Goal: Information Seeking & Learning: Check status

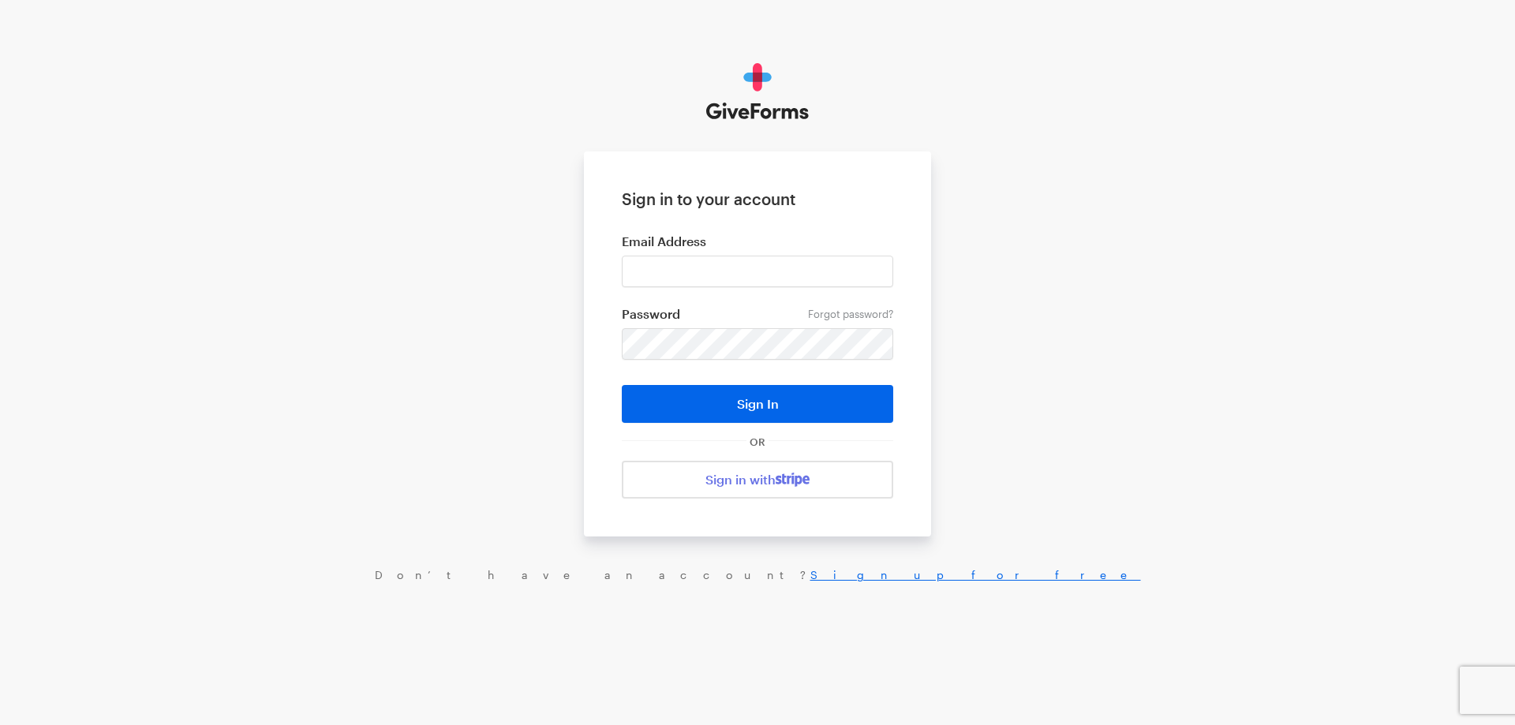
type input "haltura@brightfocus.org"
click at [622, 385] on button "Sign In" at bounding box center [757, 404] width 271 height 38
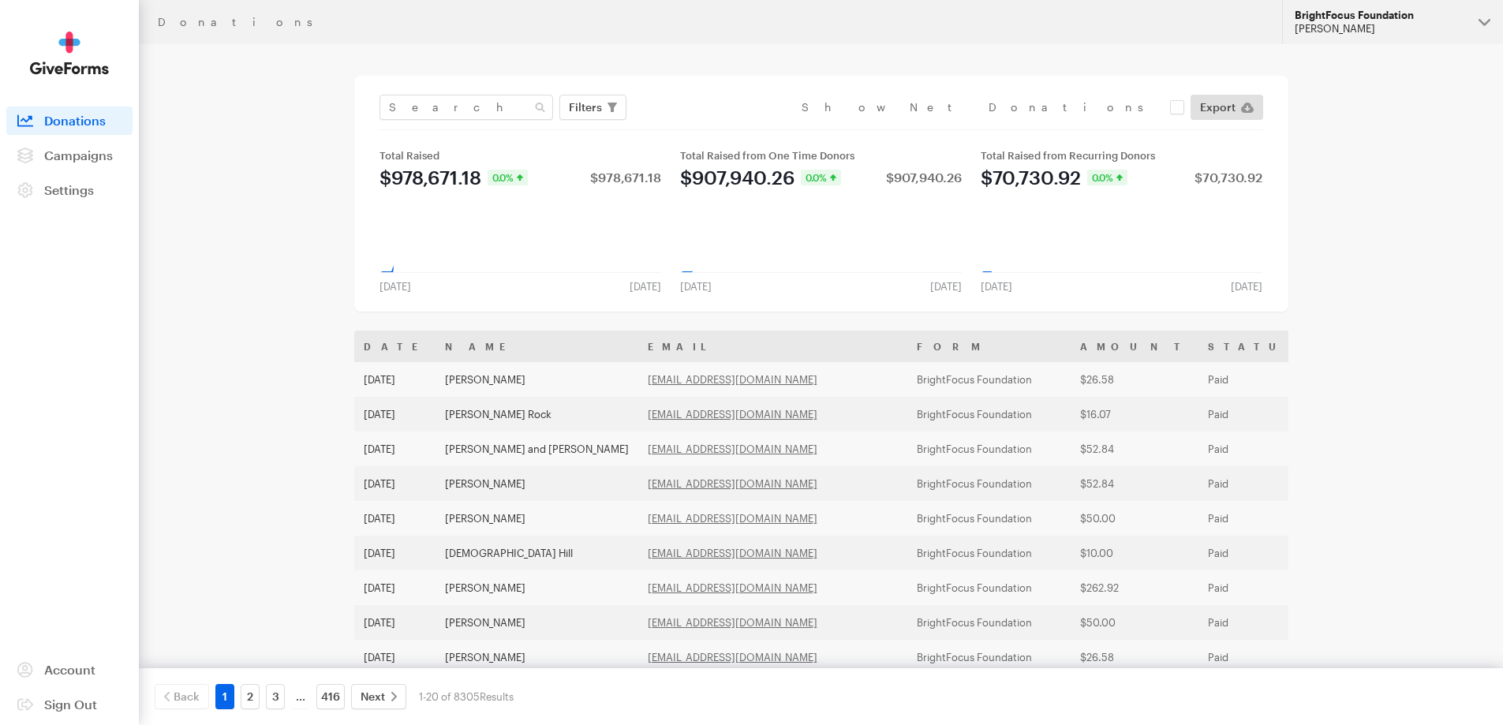
click at [1366, 25] on div "[PERSON_NAME]" at bounding box center [1380, 28] width 171 height 13
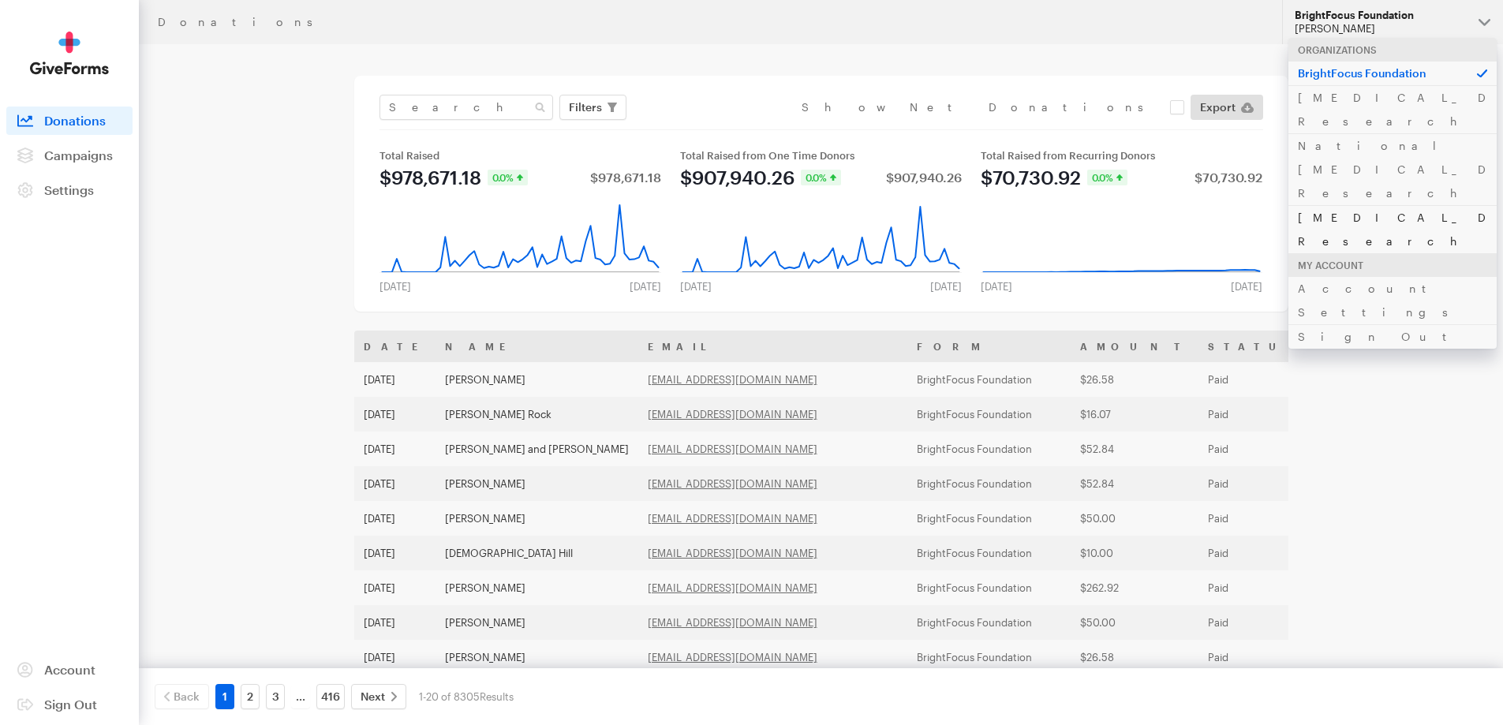
click at [1352, 205] on link "[MEDICAL_DATA] Research" at bounding box center [1392, 229] width 208 height 48
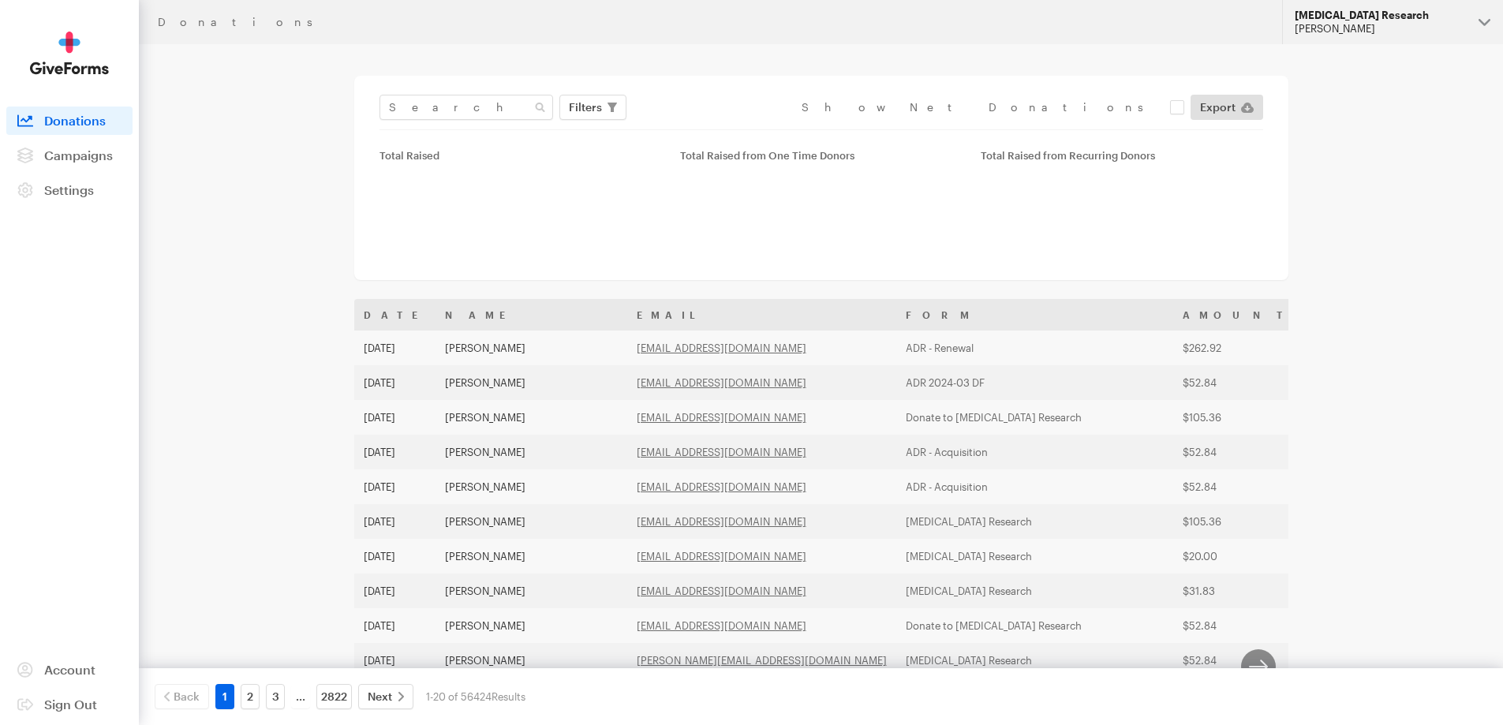
click at [1353, 28] on div "[PERSON_NAME]" at bounding box center [1380, 28] width 171 height 13
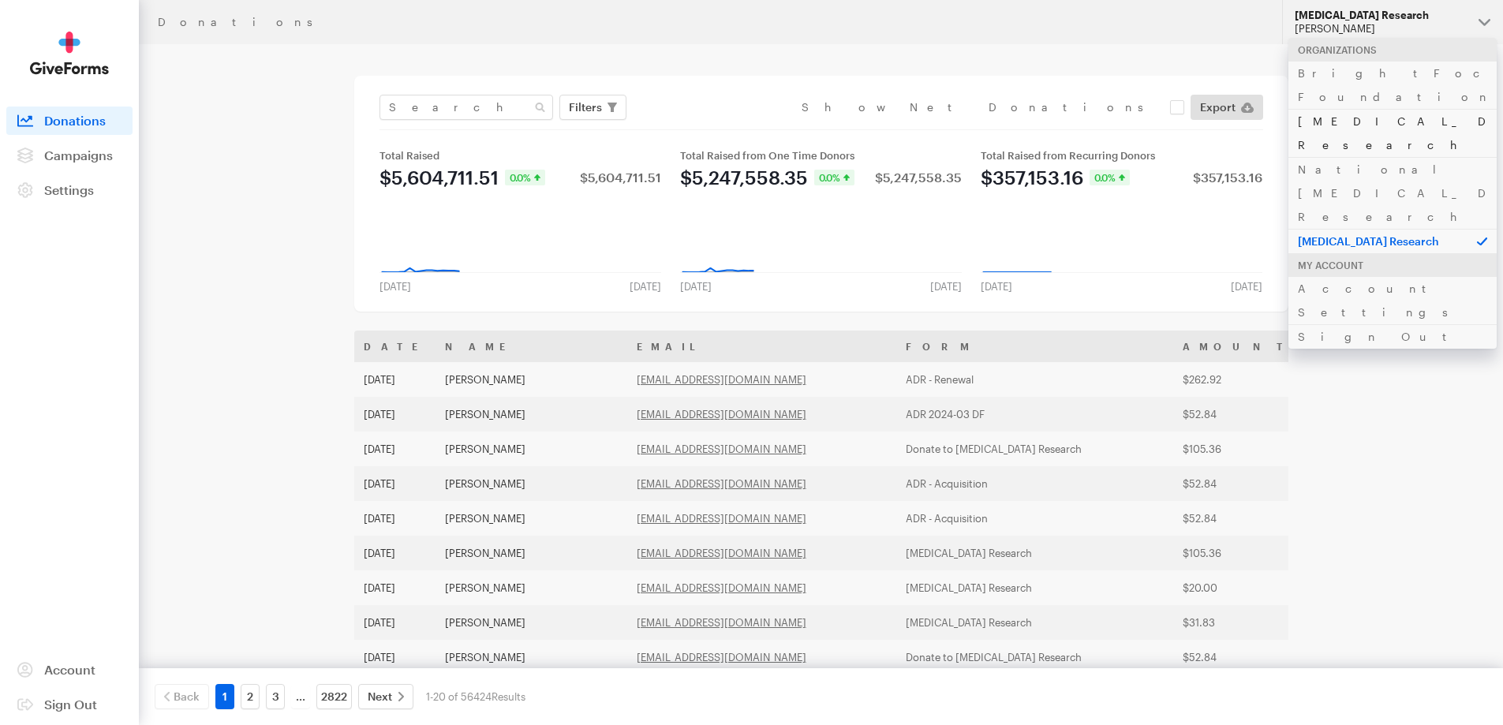
click at [1364, 109] on link "[MEDICAL_DATA] Research" at bounding box center [1392, 133] width 208 height 48
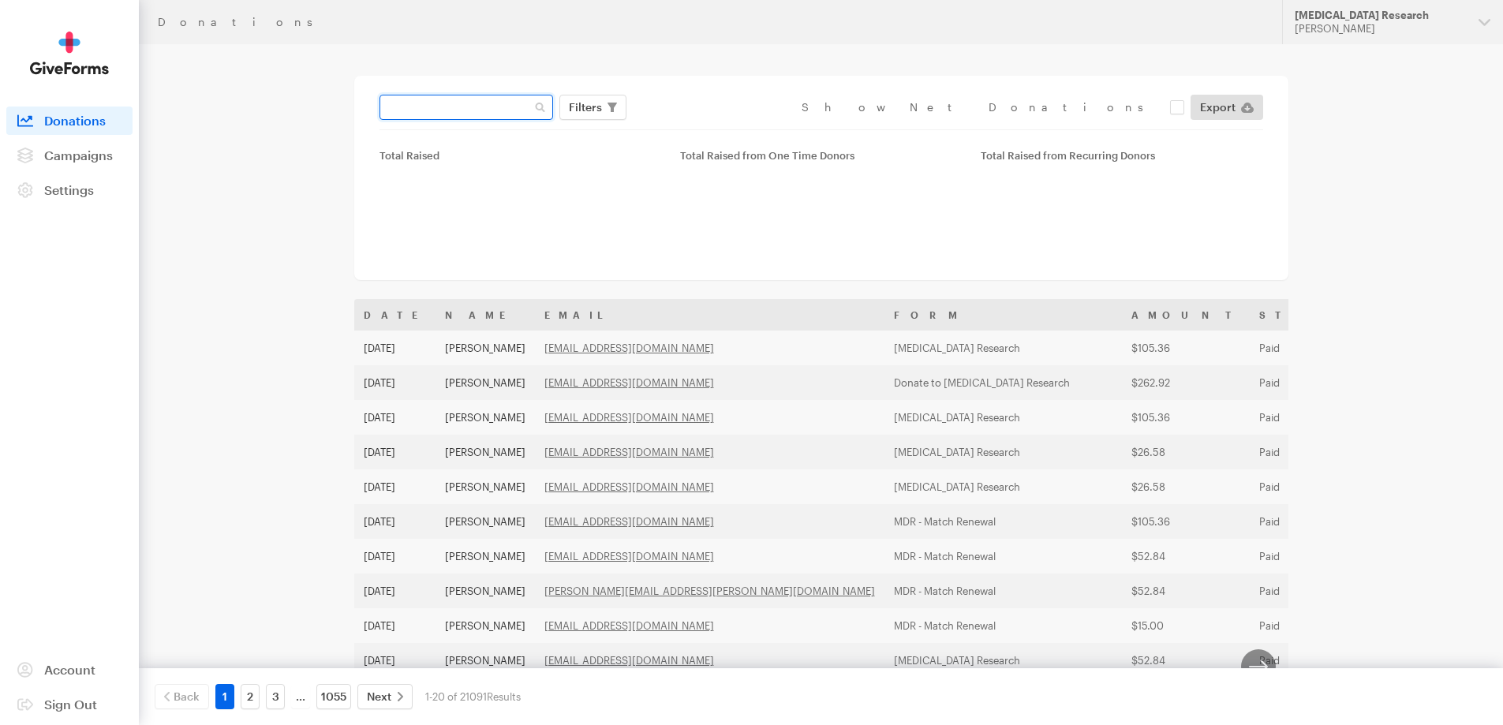
click at [451, 107] on input "text" at bounding box center [467, 107] width 174 height 25
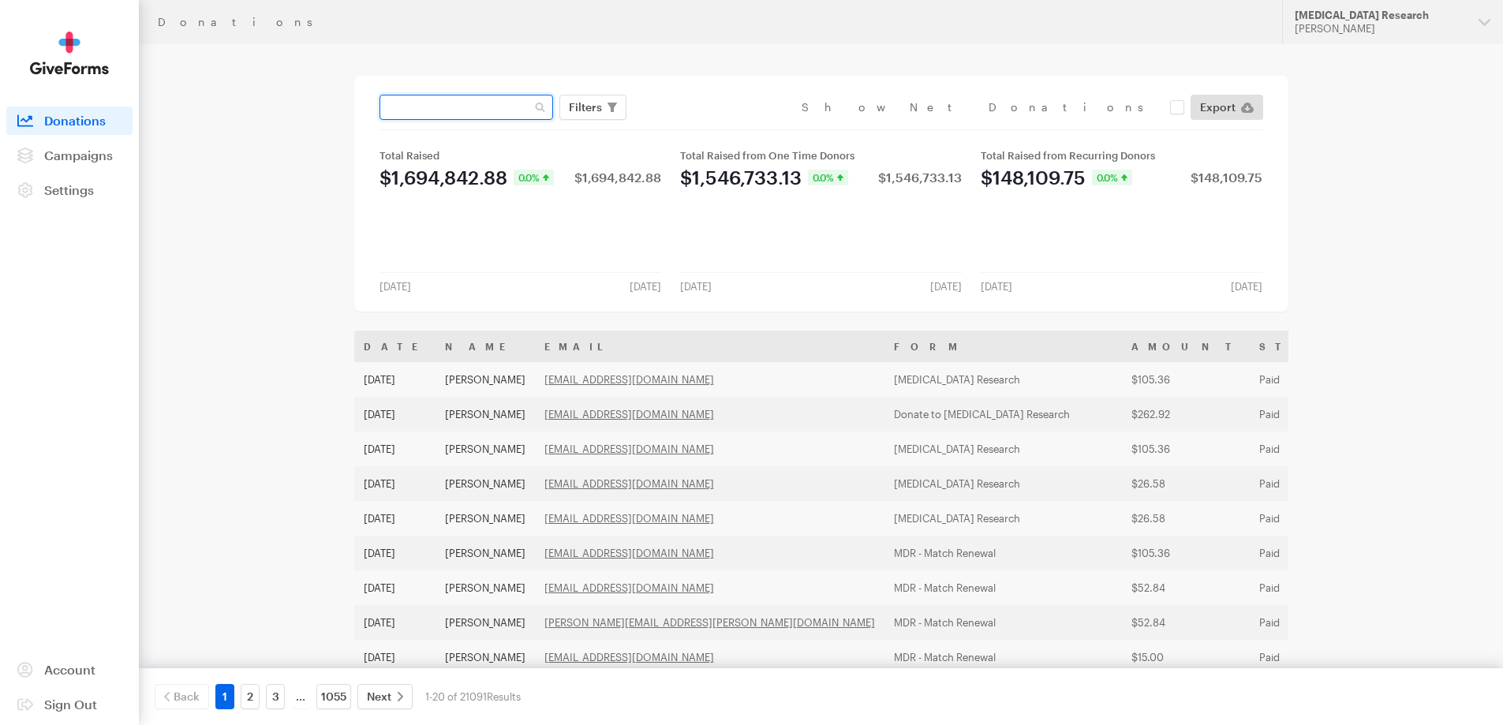
paste input "jordanswinford92@gmail.com"
type input "jordanswinford92@gmail.com"
click at [705, 128] on button "Apply" at bounding box center [730, 140] width 50 height 25
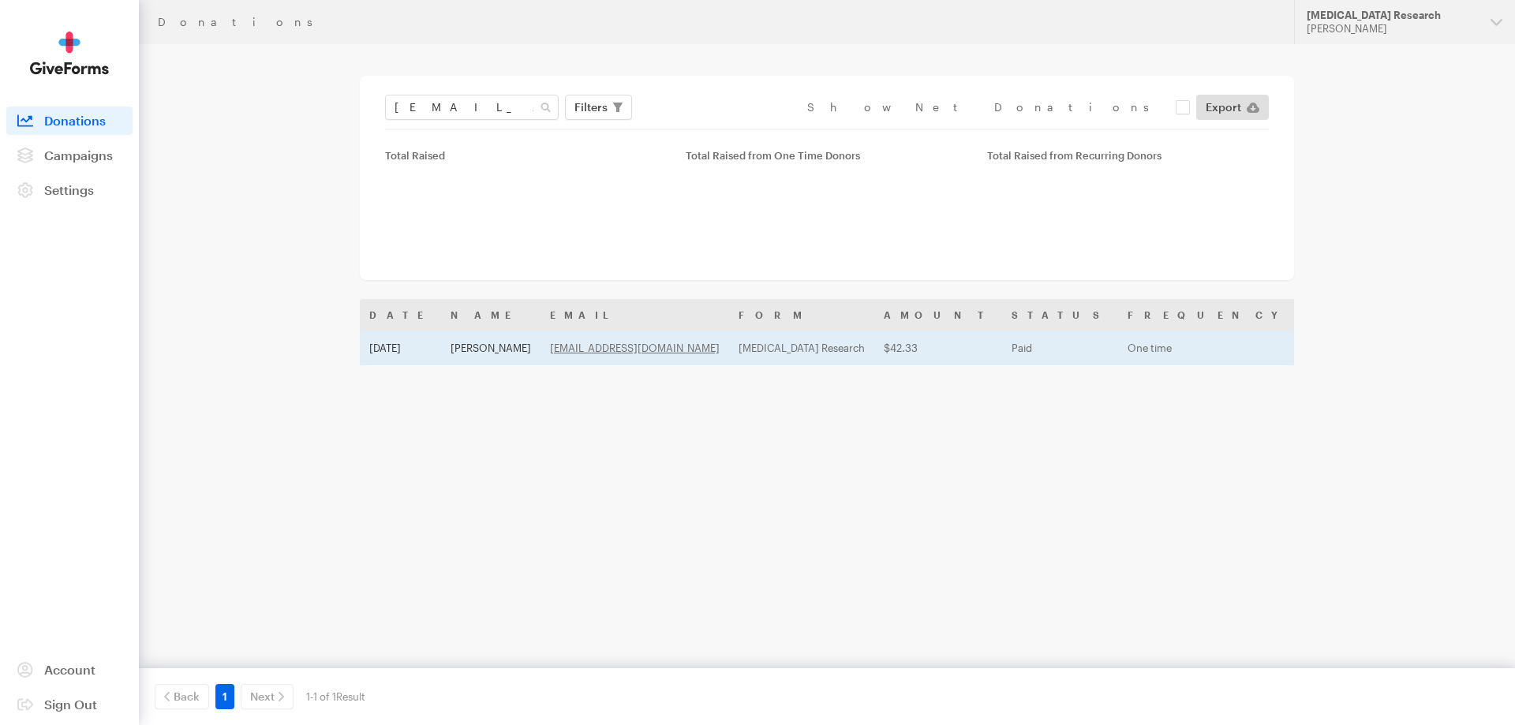
click at [444, 357] on td "[PERSON_NAME]" at bounding box center [490, 348] width 99 height 35
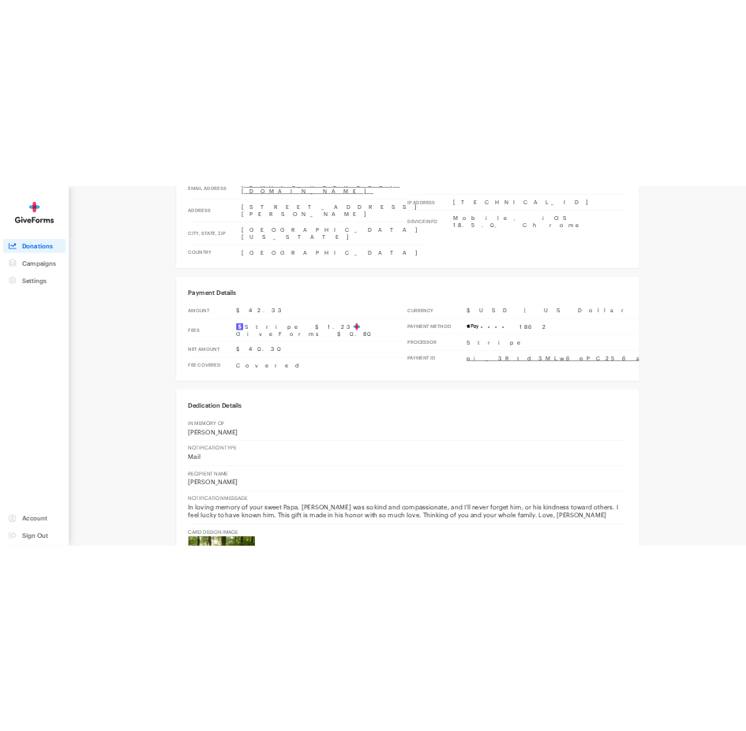
scroll to position [395, 0]
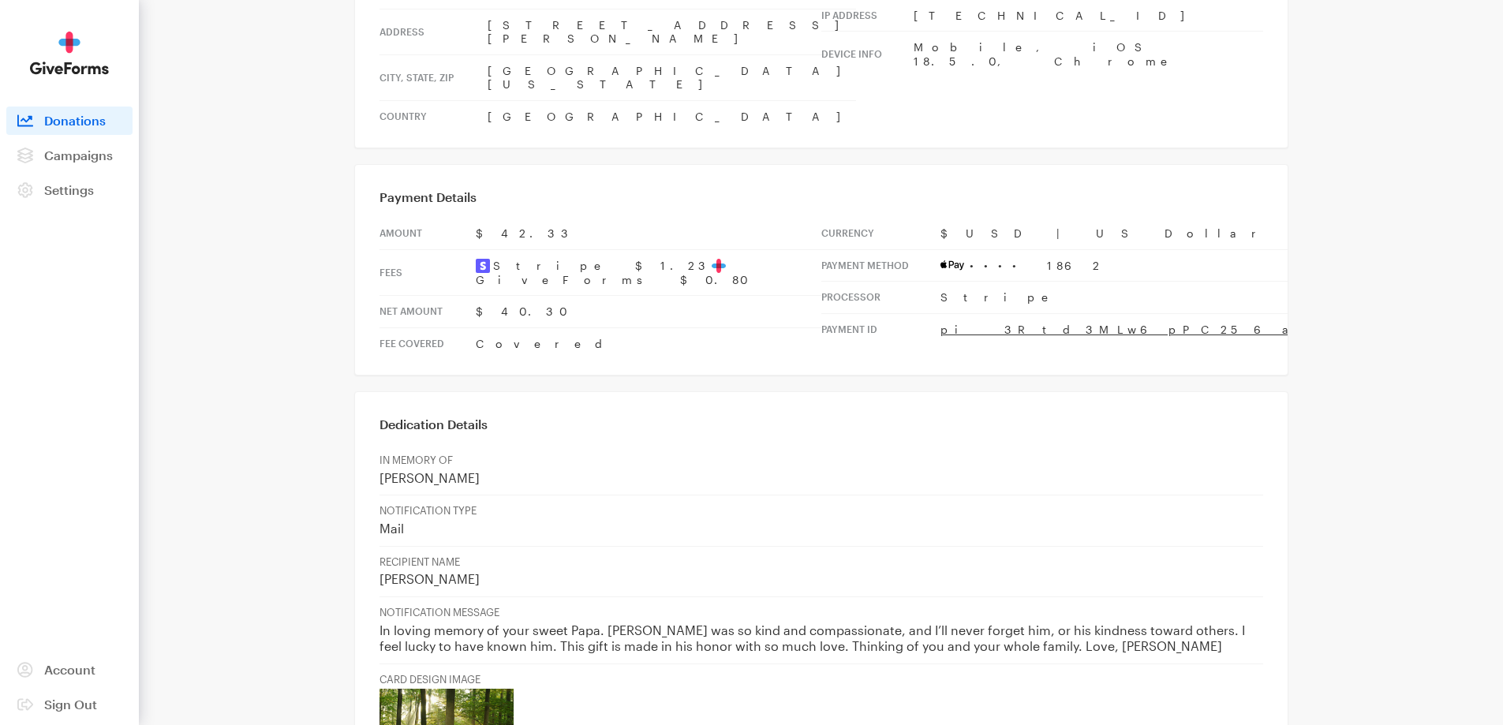
click at [890, 623] on p "In loving memory of your sweet Papa. Gary was so kind and compassionate, and I’…" at bounding box center [822, 639] width 884 height 32
drag, startPoint x: 888, startPoint y: 563, endPoint x: 1131, endPoint y: 562, distance: 243.8
click at [1131, 623] on p "In loving memory of your sweet Papa. Gary was so kind and compassionate, and I’…" at bounding box center [822, 639] width 884 height 32
copy p "your whole family. Love, Jordan Swinford"
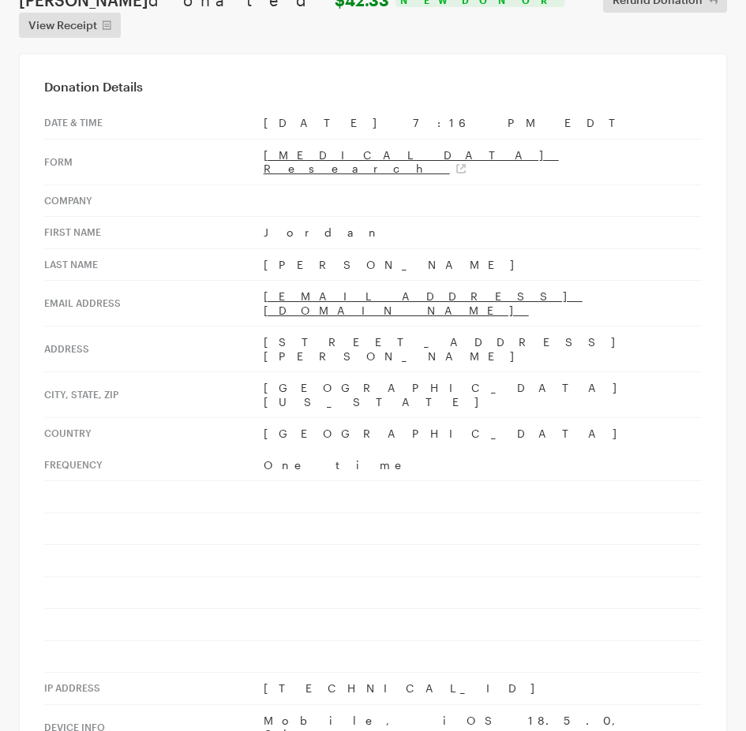
scroll to position [0, 0]
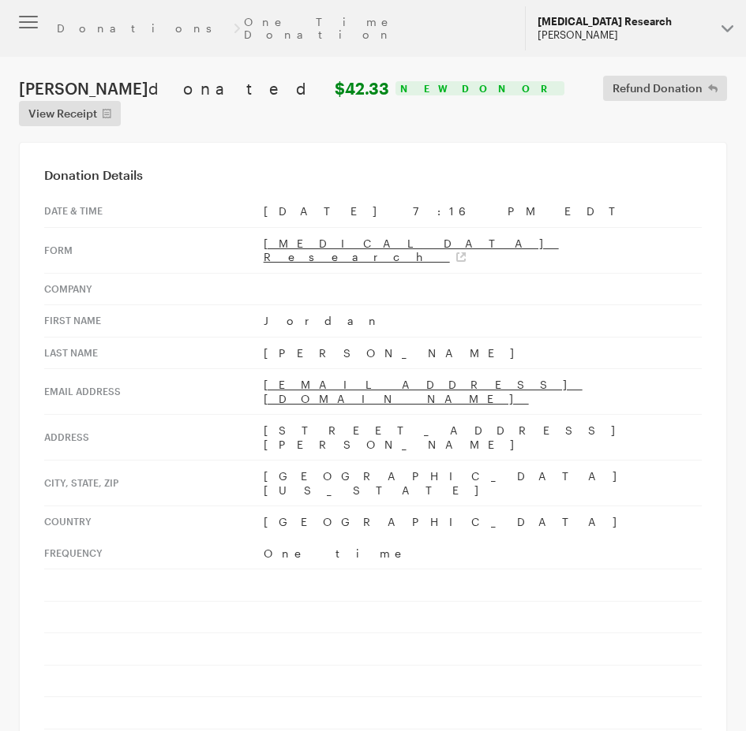
click at [568, 18] on div "[MEDICAL_DATA] Research" at bounding box center [622, 21] width 171 height 13
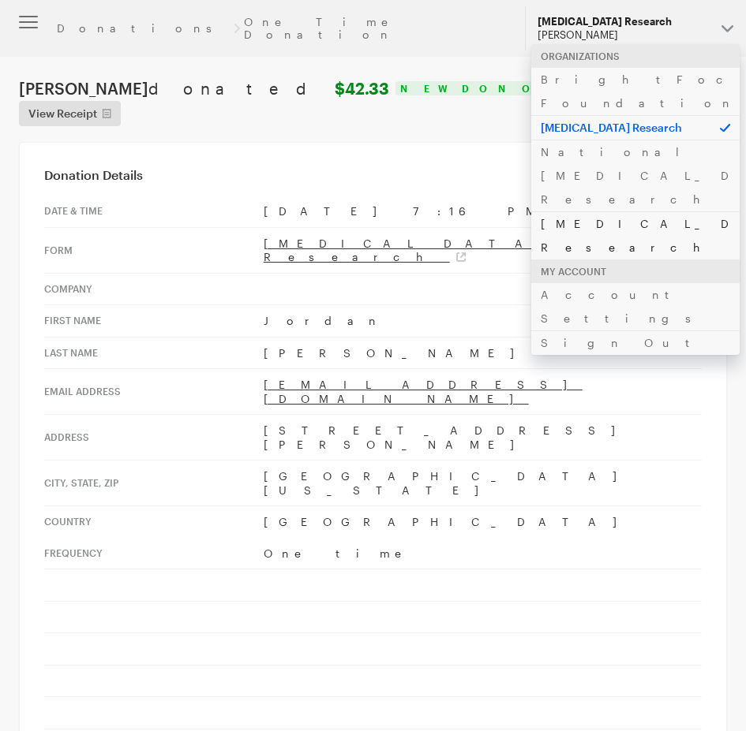
click at [604, 211] on link "[MEDICAL_DATA] Research" at bounding box center [635, 235] width 208 height 48
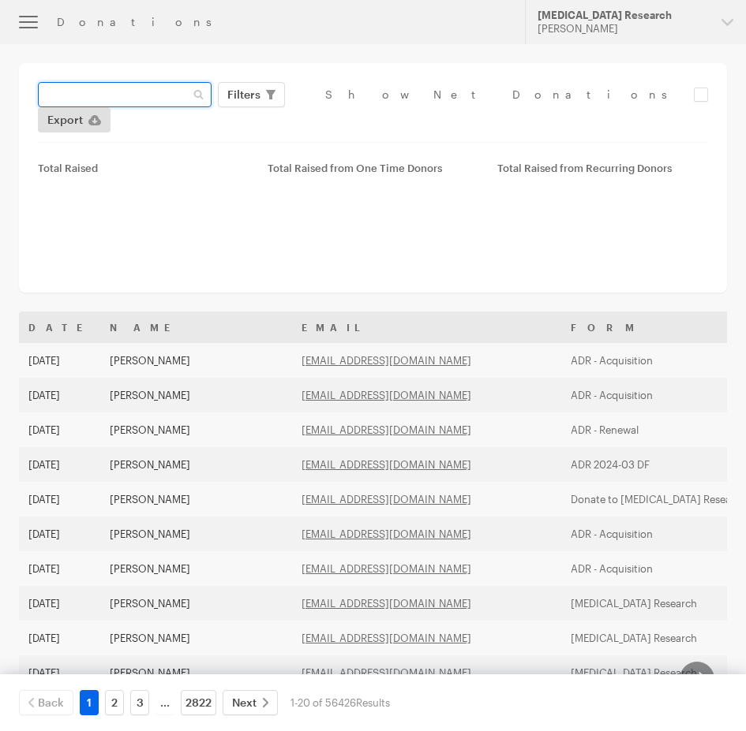
click at [156, 91] on input "text" at bounding box center [125, 94] width 174 height 25
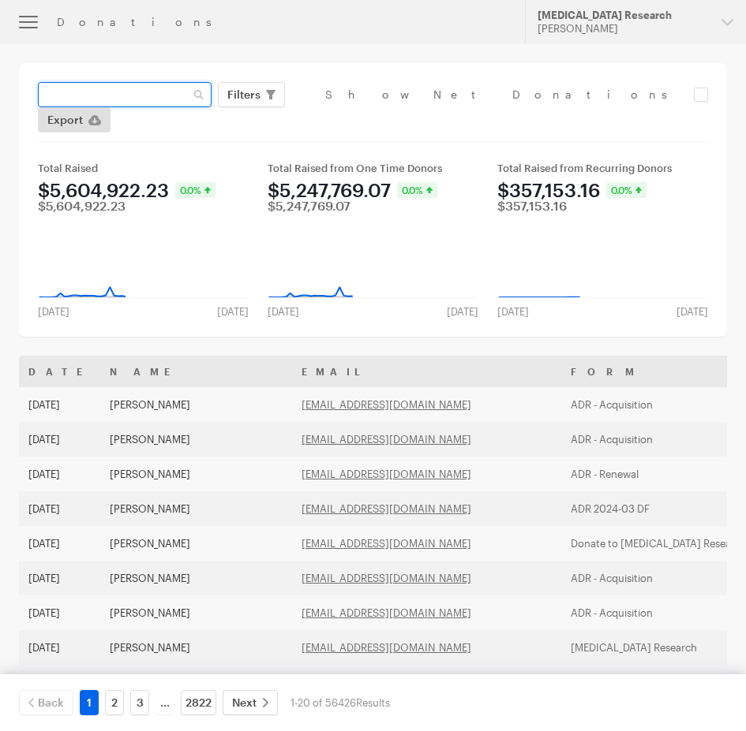
paste input "[PERSON_NAME][EMAIL_ADDRESS][DOMAIN_NAME]"
type input "[PERSON_NAME][EMAIL_ADDRESS][DOMAIN_NAME]"
click at [363, 115] on button "Apply" at bounding box center [388, 127] width 50 height 25
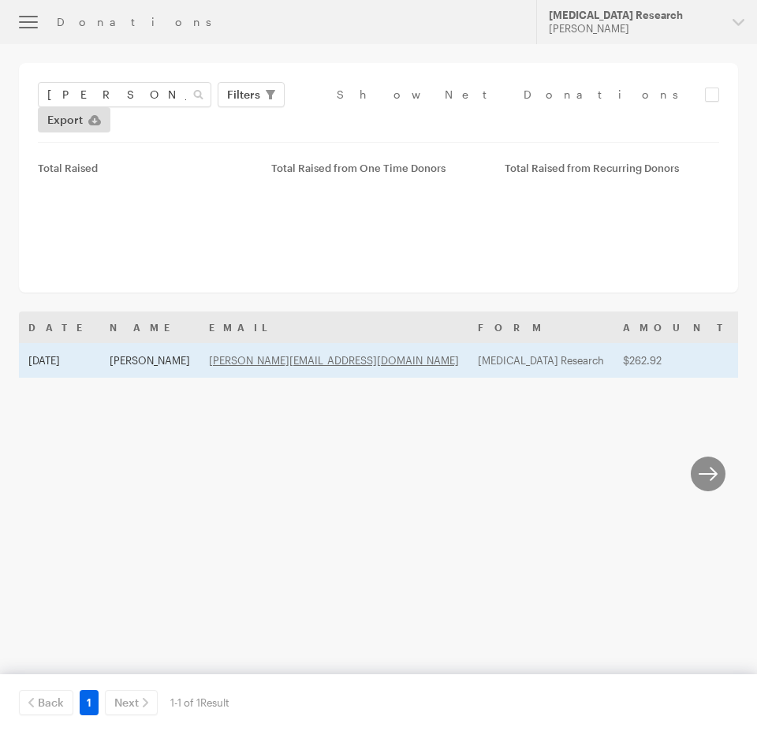
click at [122, 343] on td "[PERSON_NAME]" at bounding box center [149, 360] width 99 height 35
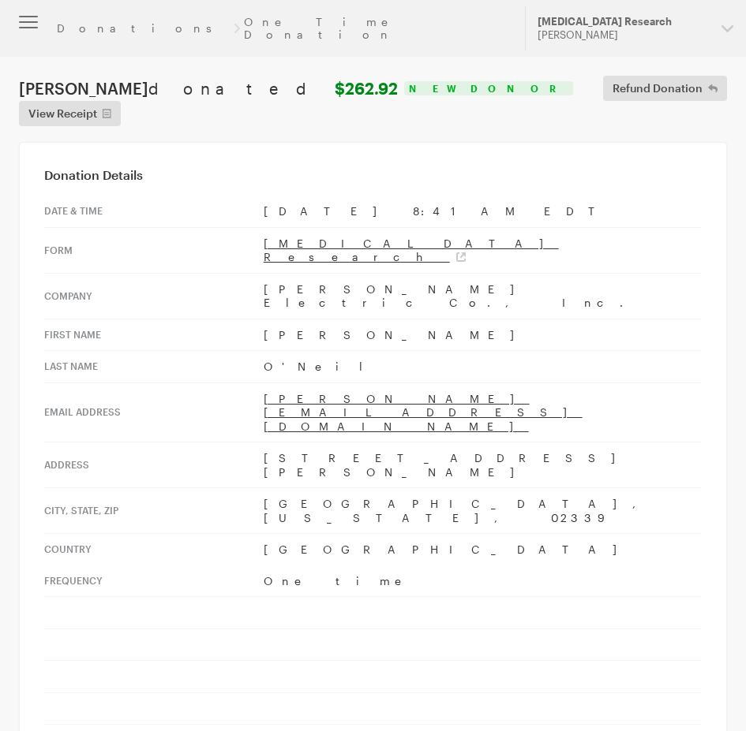
scroll to position [79, 0]
